Goal: Communication & Community: Answer question/provide support

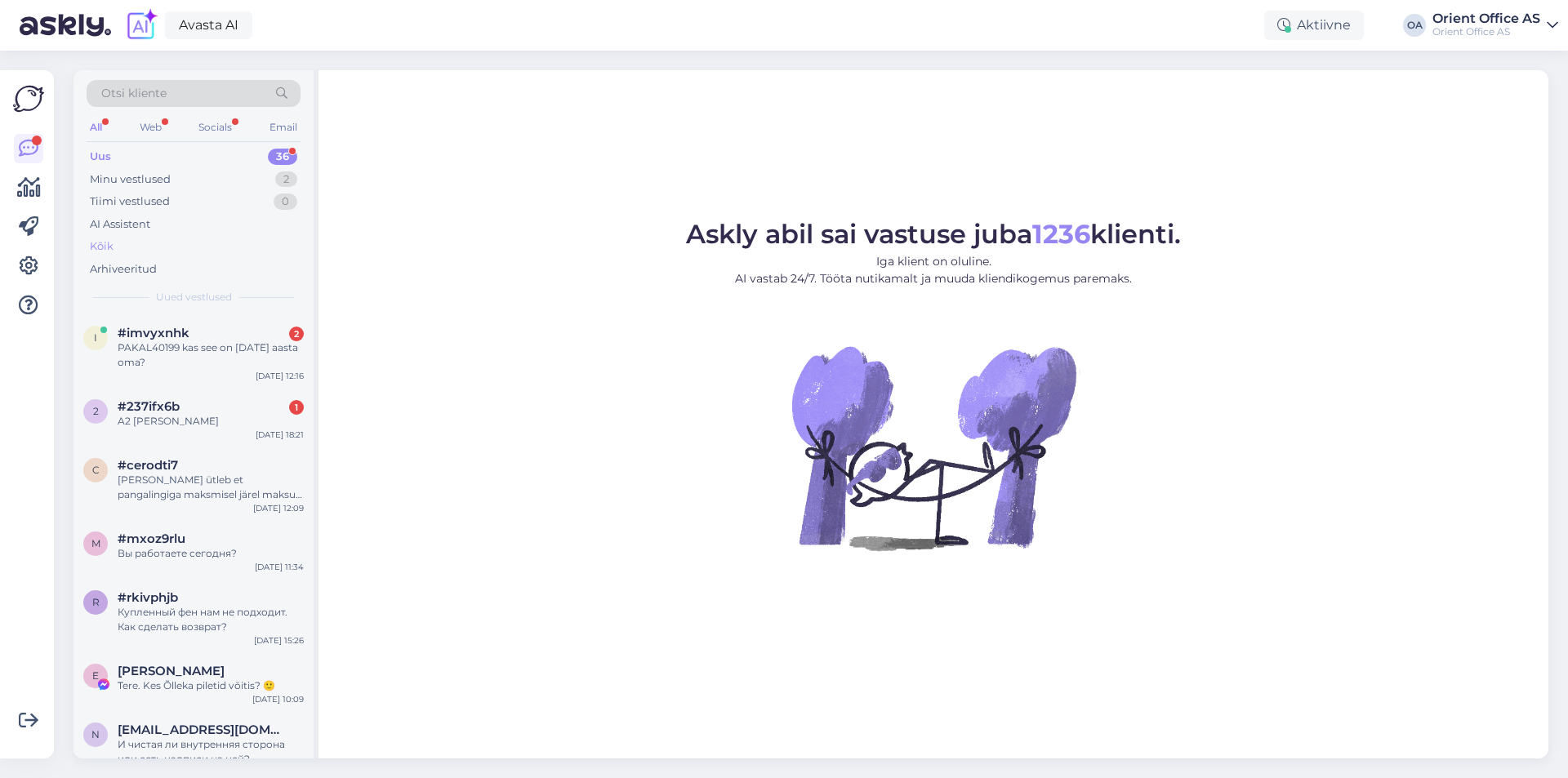
click at [131, 240] on div "Kõik" at bounding box center [193, 246] width 214 height 23
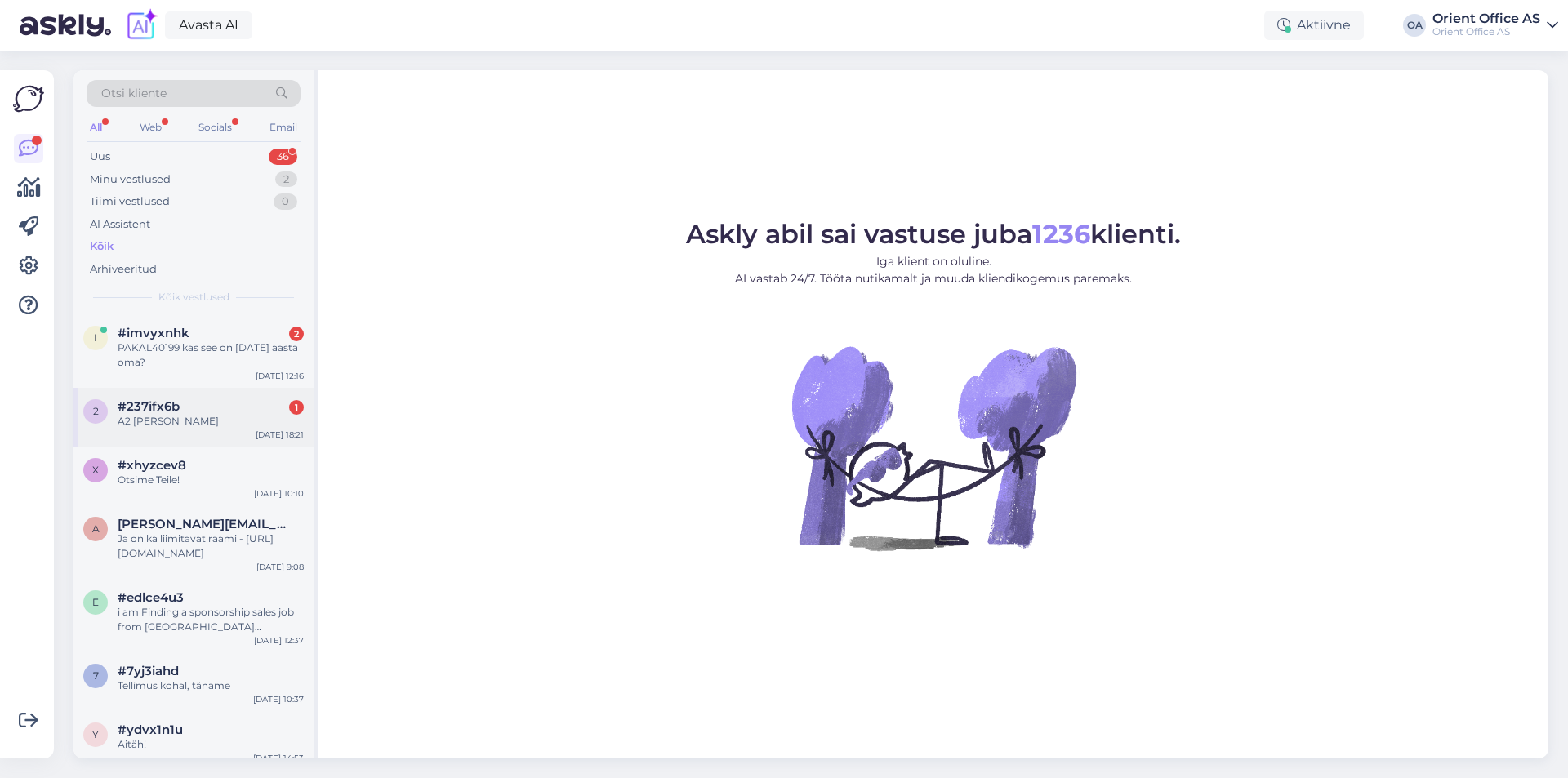
click at [212, 406] on div "#237ifx6b 1" at bounding box center [210, 406] width 186 height 15
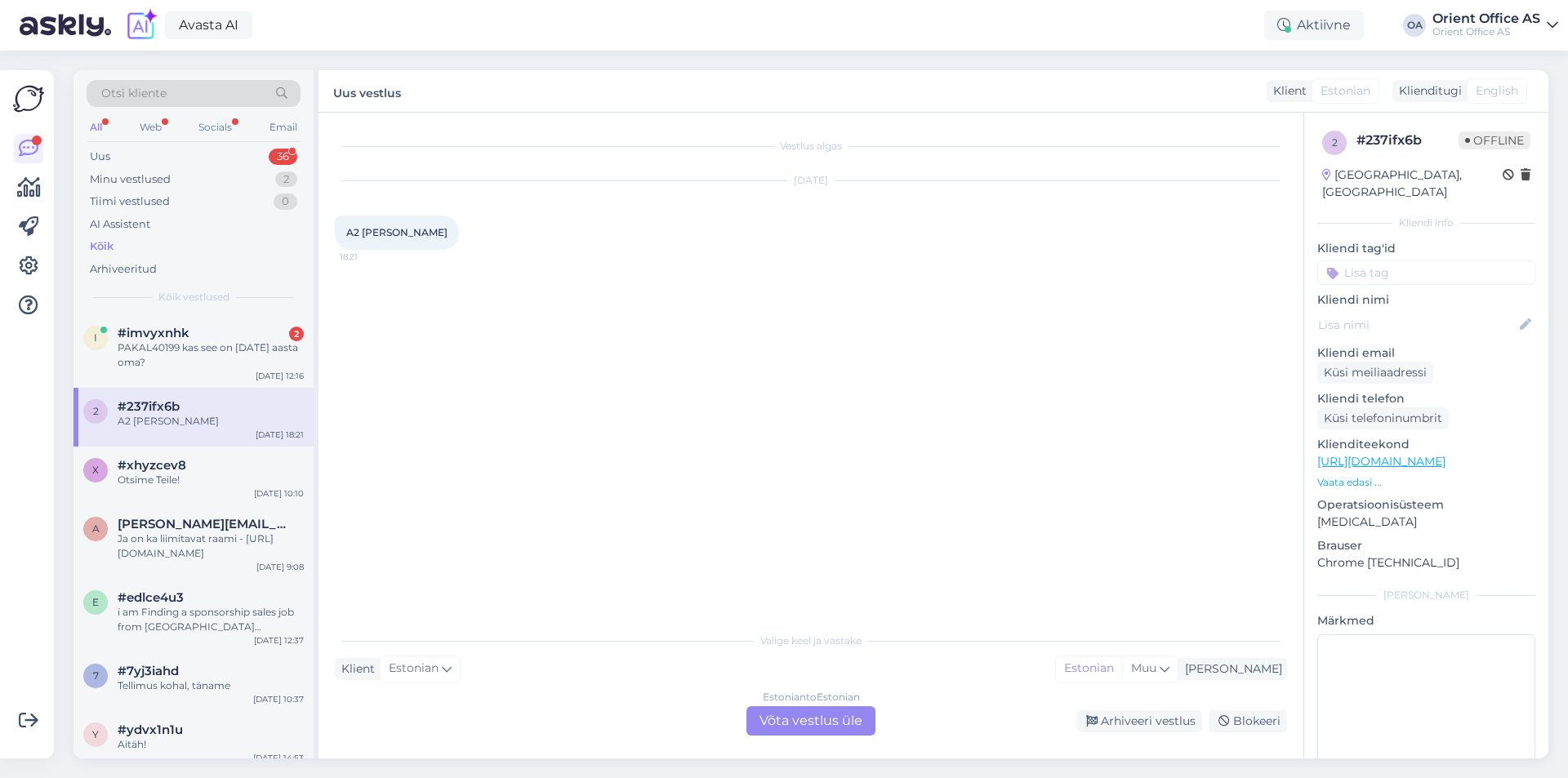
drag, startPoint x: 260, startPoint y: 358, endPoint x: 571, endPoint y: 533, distance: 356.9
click at [260, 357] on div "PAKAL40199 kas see on [DATE] aasta oma?" at bounding box center [210, 355] width 186 height 29
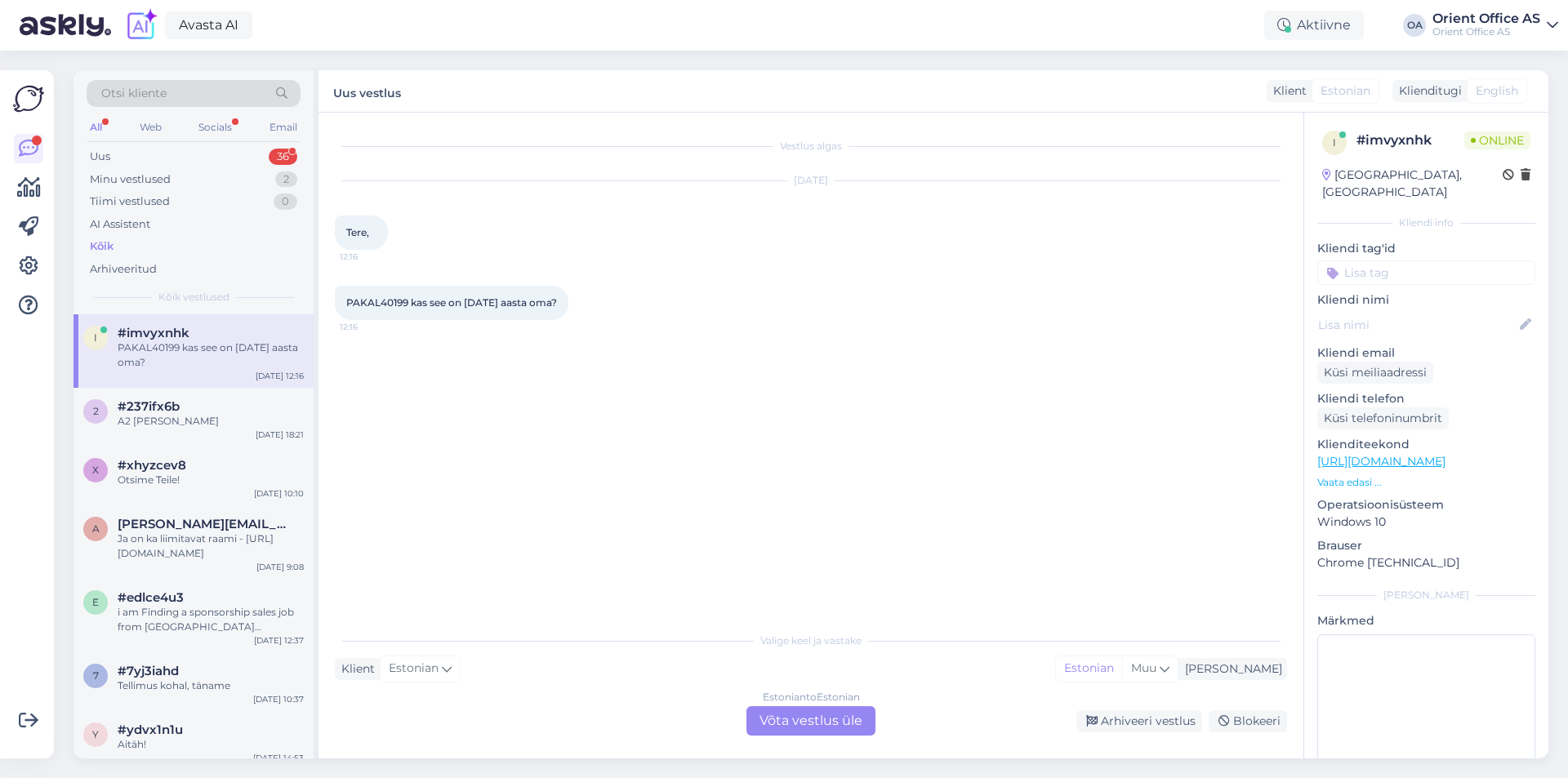
click at [831, 723] on div "Estonian to Estonian Võta vestlus üle" at bounding box center [811, 721] width 129 height 29
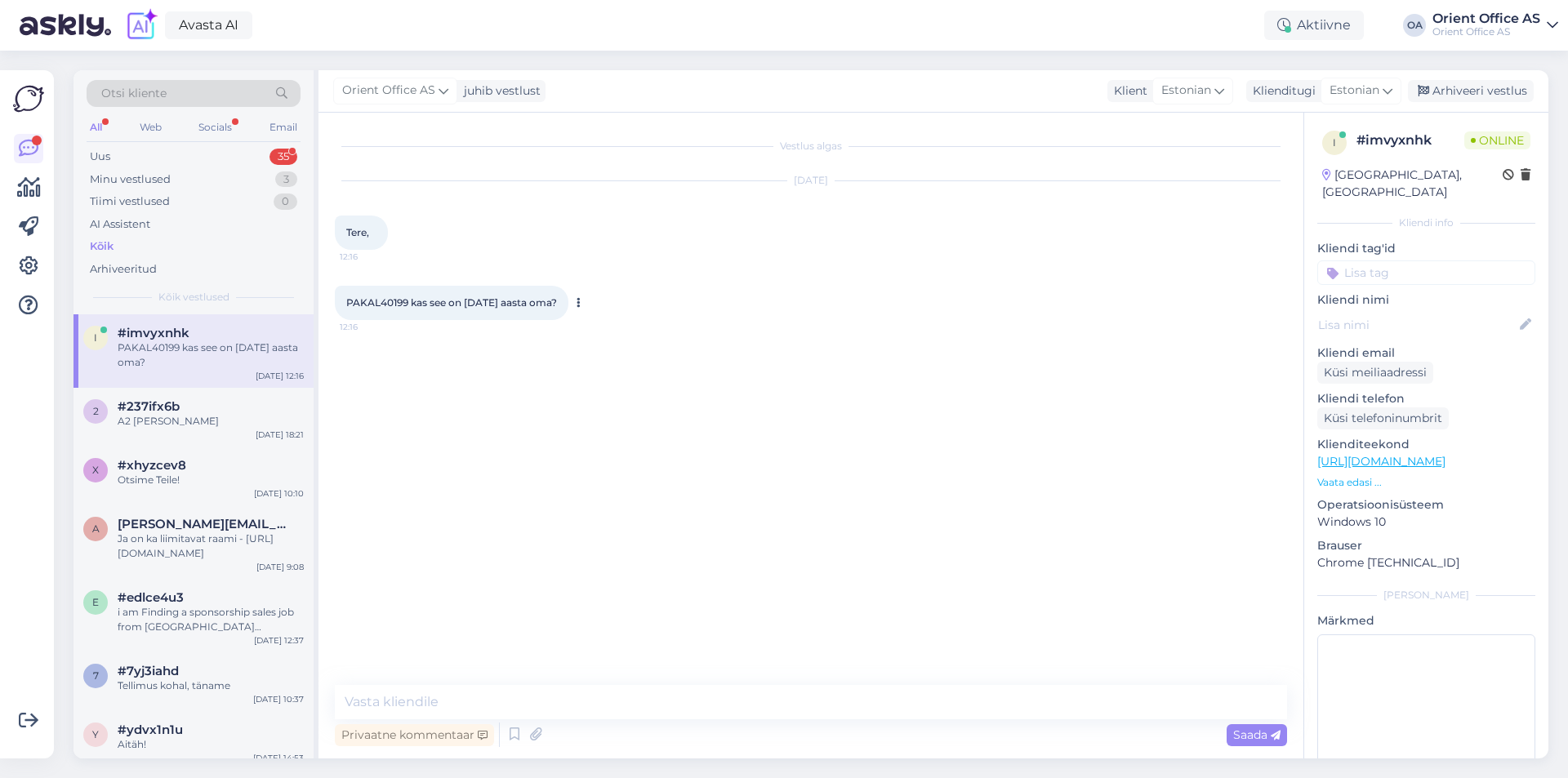
click at [375, 301] on span "PAKAL40199 kas see on [DATE] aasta oma?" at bounding box center [452, 302] width 211 height 12
drag, startPoint x: 375, startPoint y: 301, endPoint x: 373, endPoint y: 312, distance: 11.2
click at [376, 299] on span "PAKAL40199 kas see on [DATE] aasta oma?" at bounding box center [452, 302] width 211 height 12
copy span "PAKAL40199"
click at [520, 704] on textarea at bounding box center [811, 702] width 952 height 34
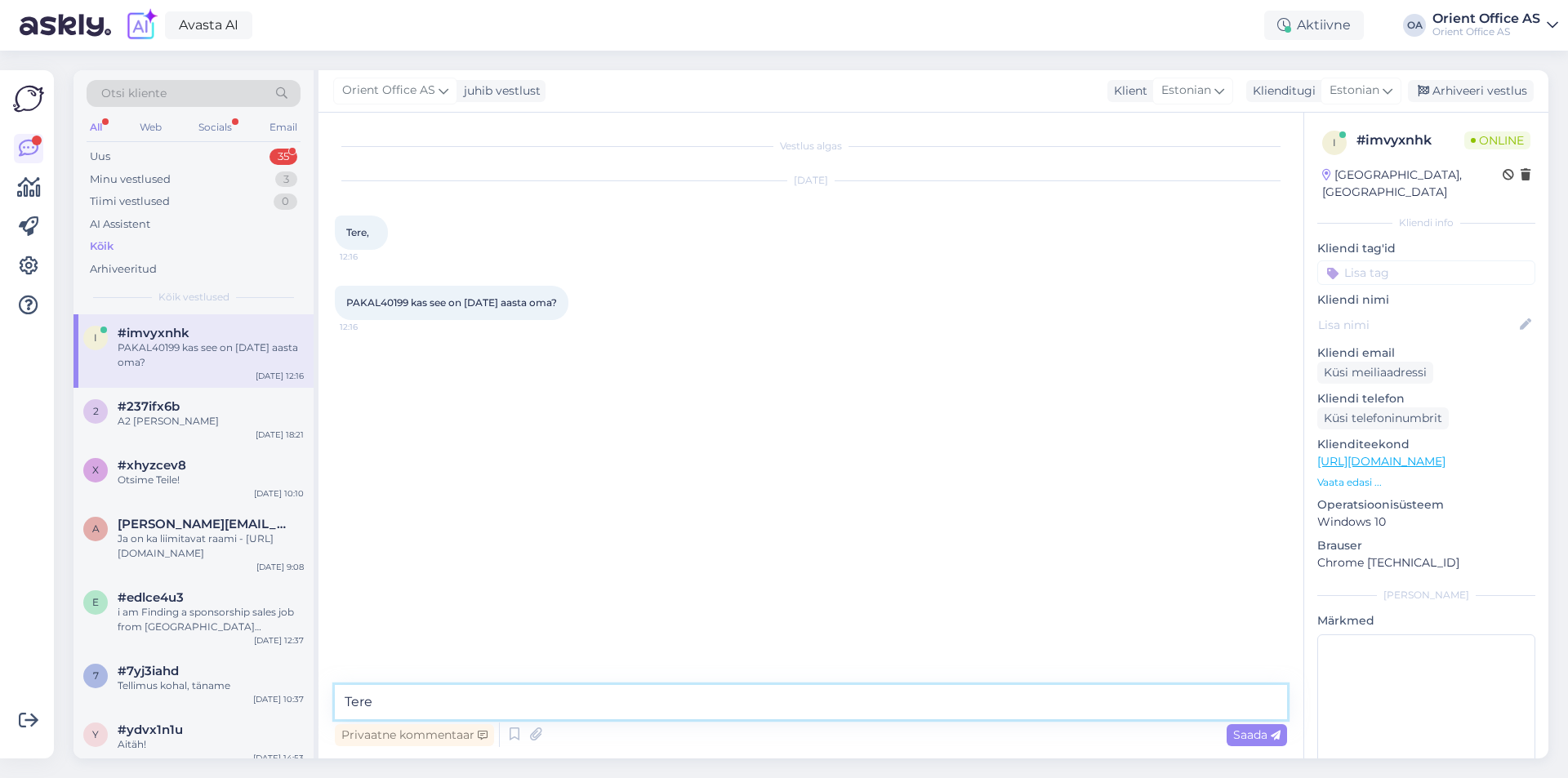
type textarea "Tere!"
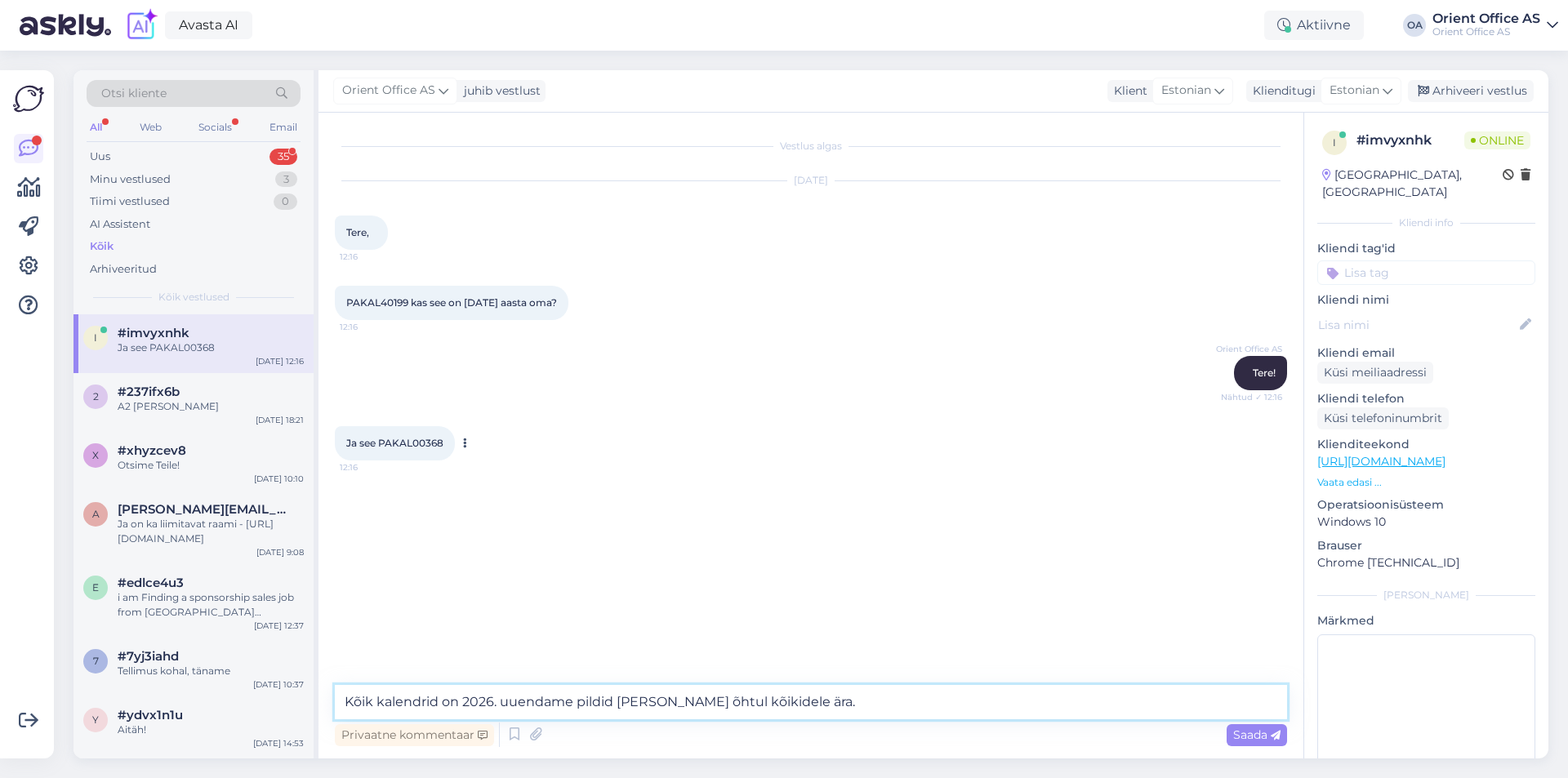
type textarea "Kõik kalendrid on 2026. uuendame pildid [PERSON_NAME] õhtul kõikidele ära."
click at [417, 449] on span "Ja see PAKAL00368" at bounding box center [395, 442] width 97 height 12
copy div "PAKAL00368 12:16"
click at [1269, 741] on span "Saada" at bounding box center [1257, 735] width 48 height 15
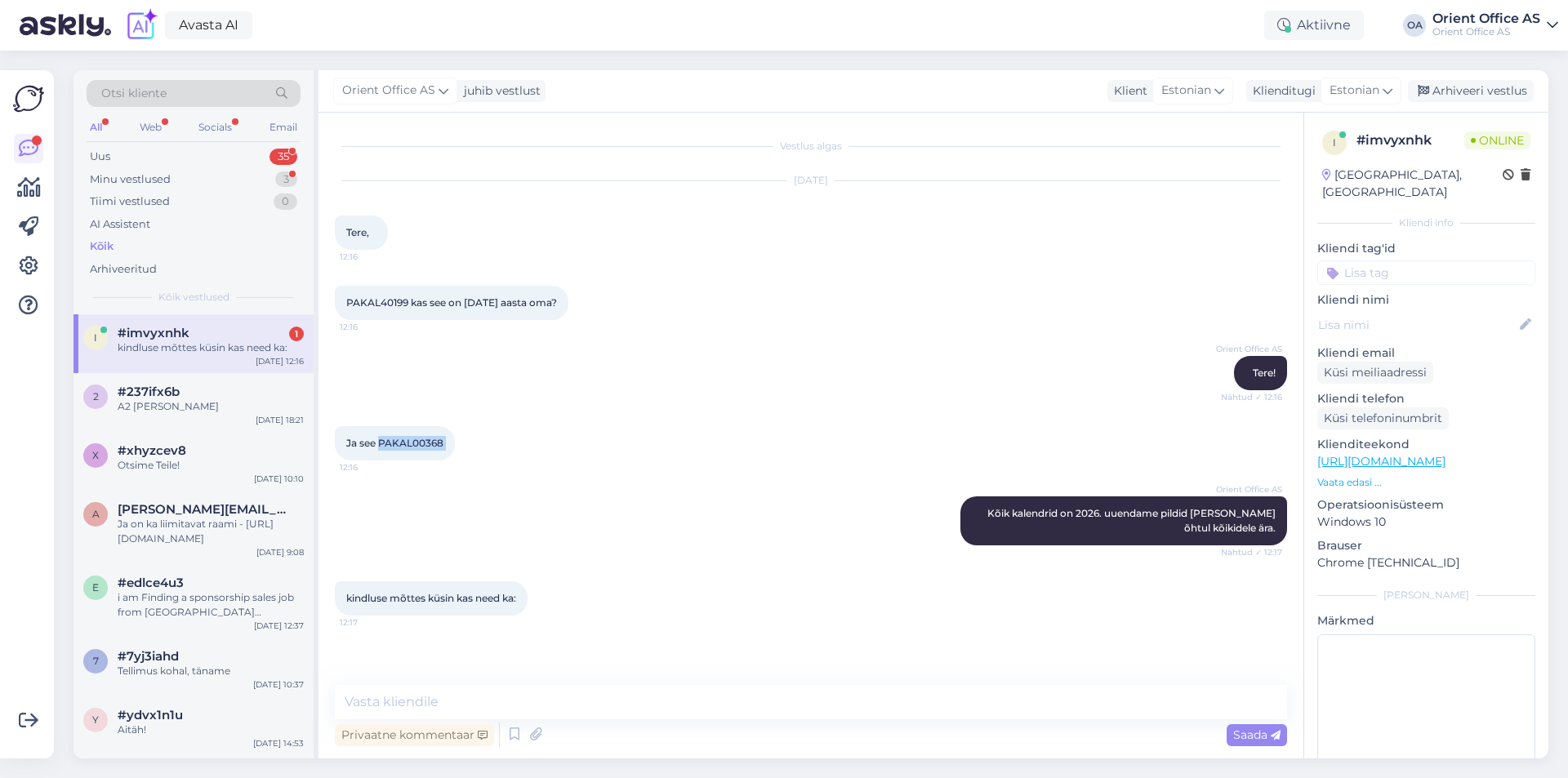
scroll to position [63, 0]
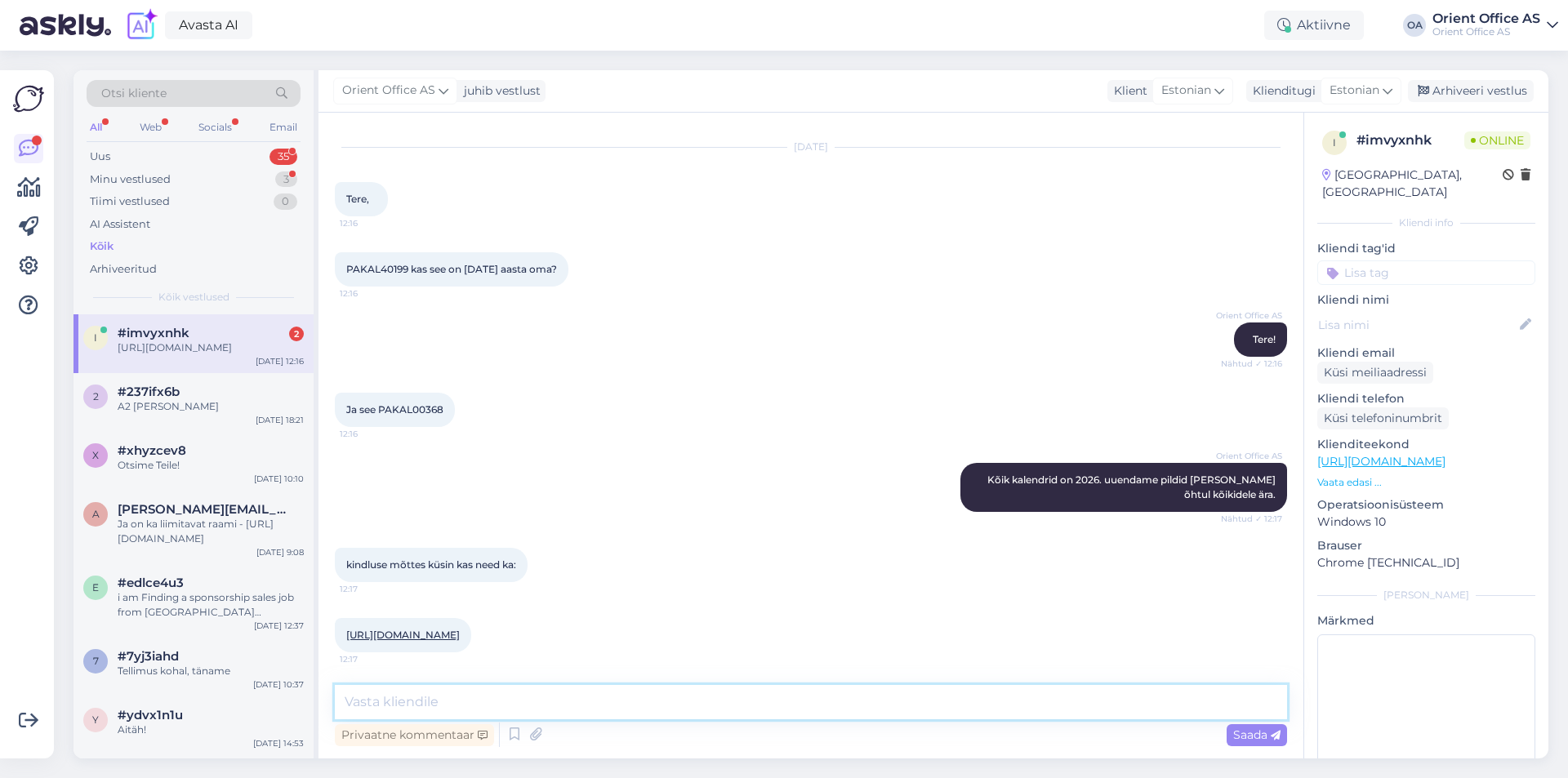
click at [442, 706] on textarea at bounding box center [811, 702] width 952 height 34
click at [450, 629] on link "[URL][DOMAIN_NAME]" at bounding box center [404, 635] width 114 height 12
drag, startPoint x: 378, startPoint y: 709, endPoint x: 552, endPoint y: 711, distance: 174.0
click at [379, 709] on textarea at bounding box center [811, 702] width 952 height 34
type textarea "Jep"
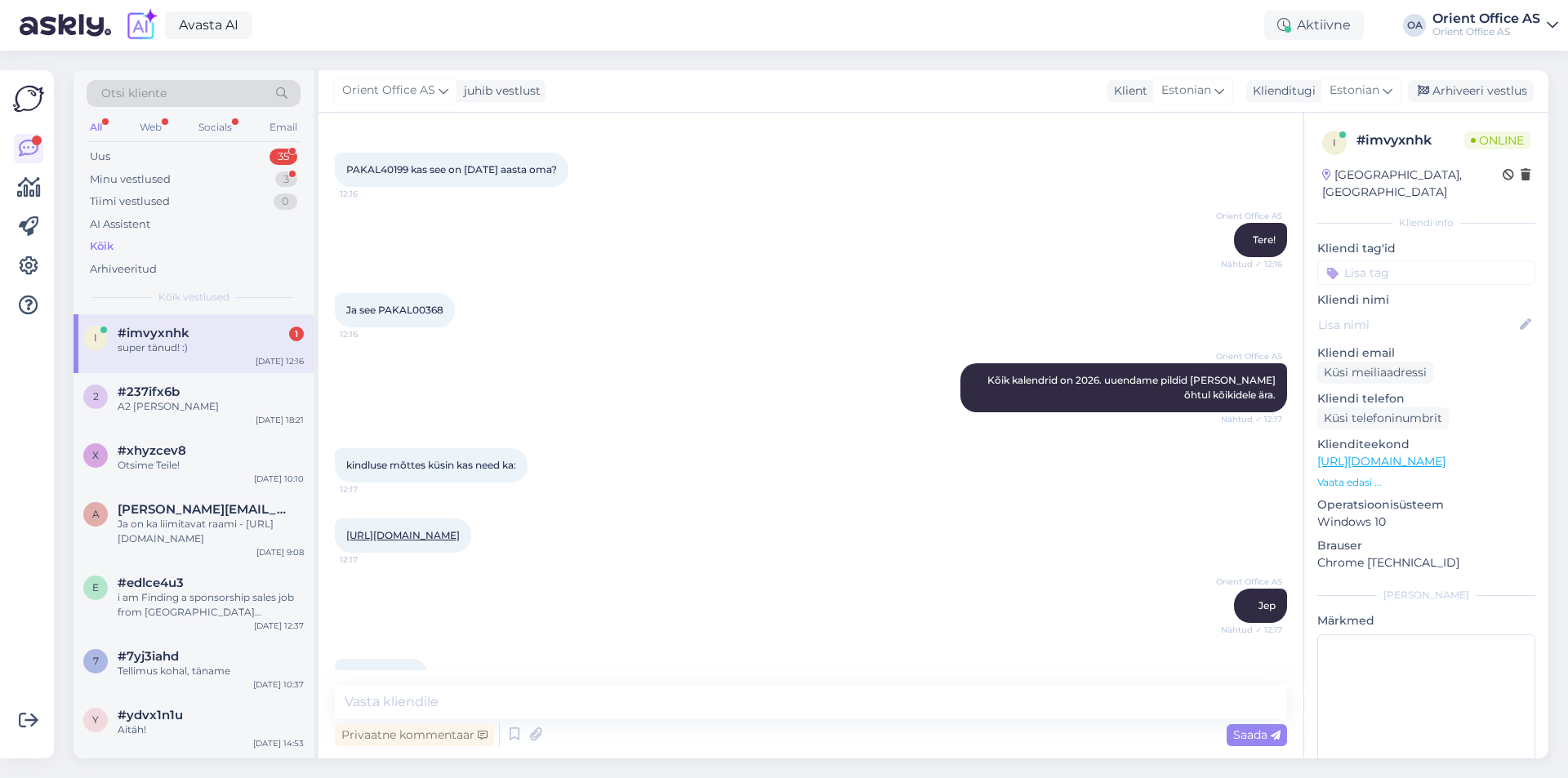
scroll to position [204, 0]
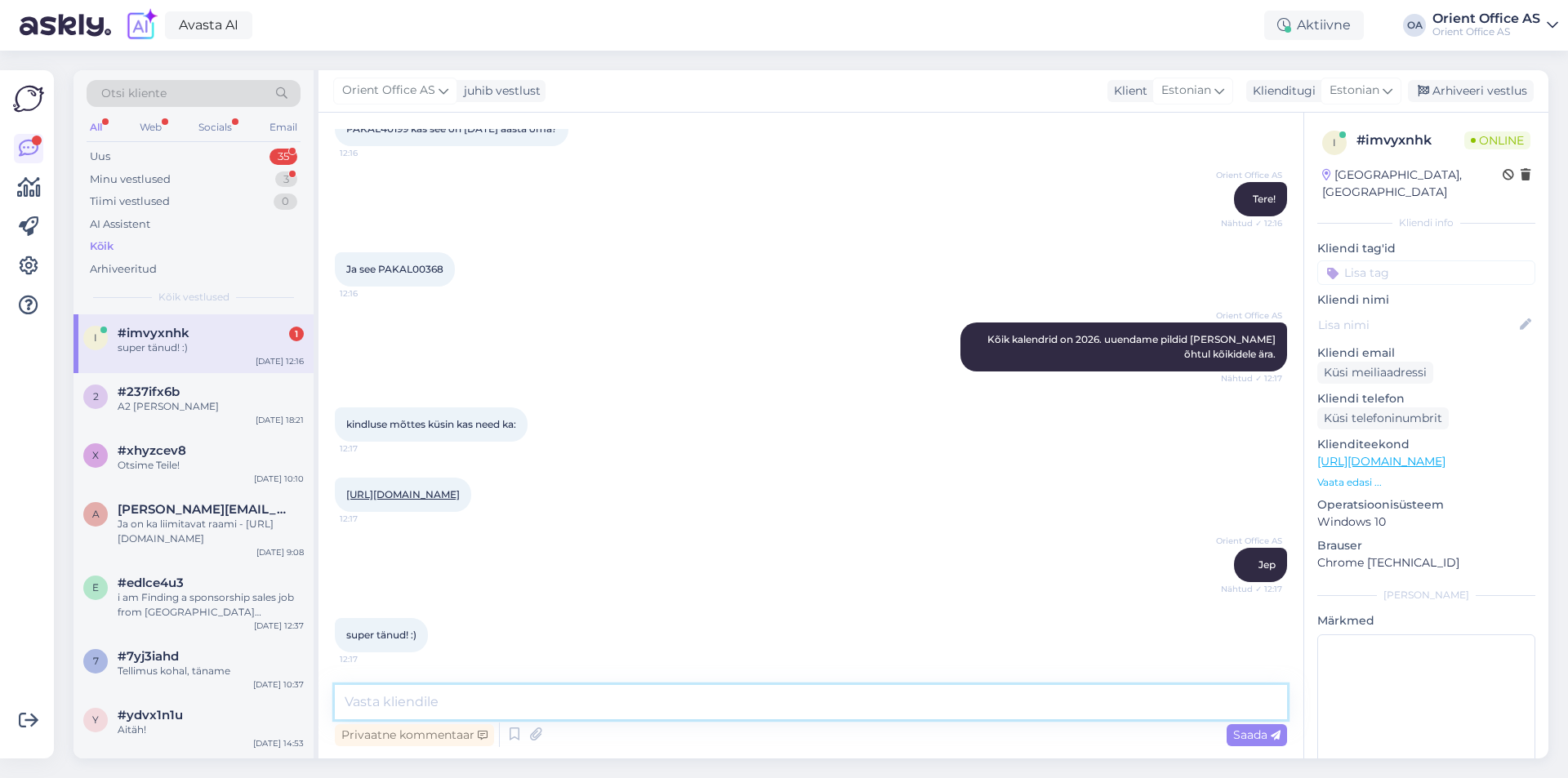
click at [607, 706] on textarea at bounding box center [811, 702] width 952 height 34
type textarea "Aitäh!! :)"
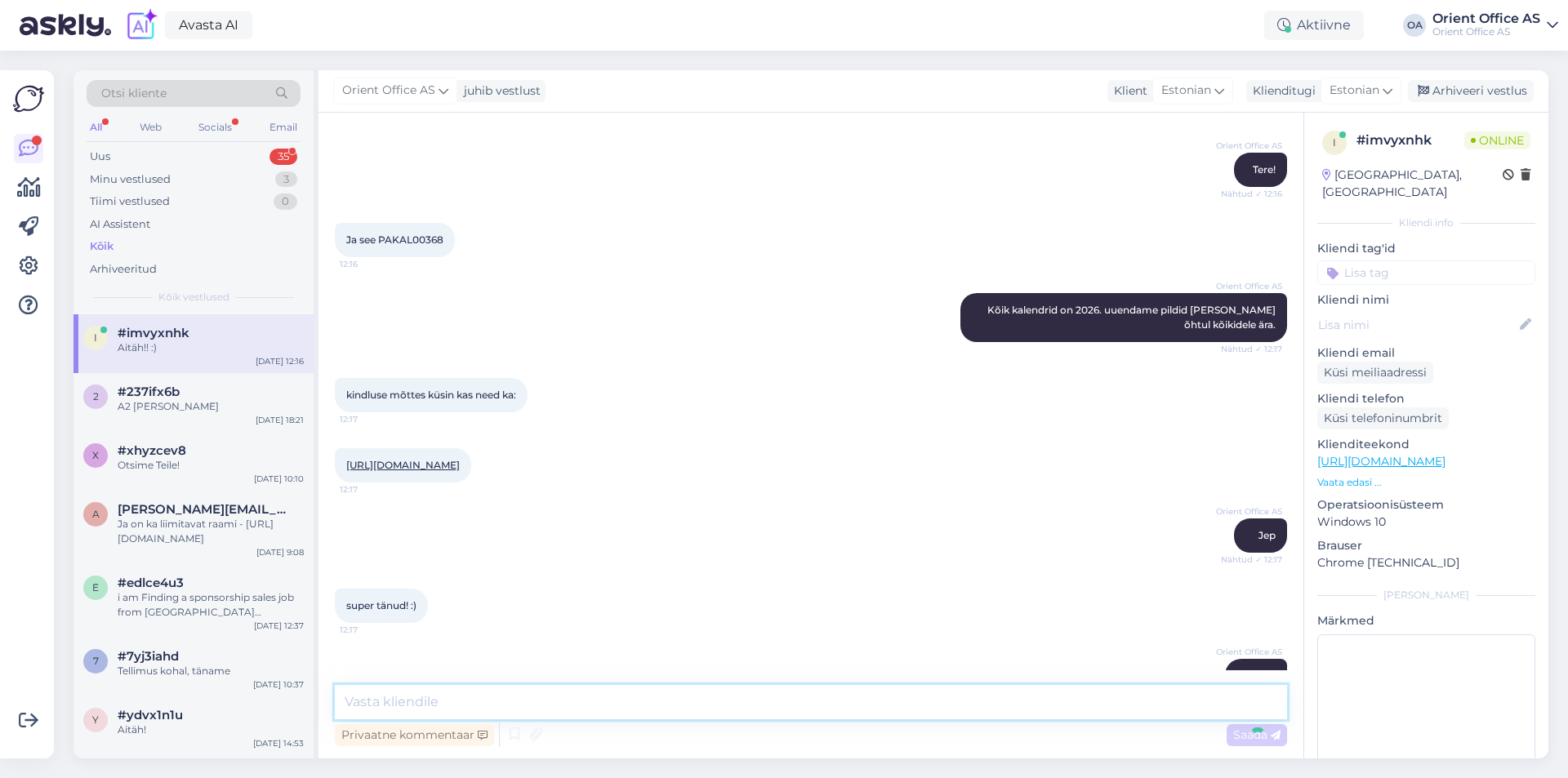
scroll to position [273, 0]
